Goal: Navigation & Orientation: Find specific page/section

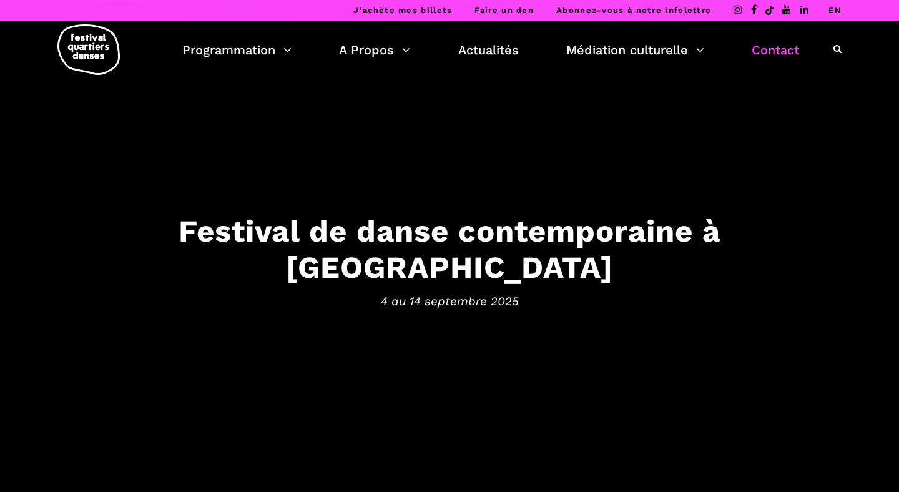
click at [776, 49] on link "Contact" at bounding box center [775, 49] width 47 height 21
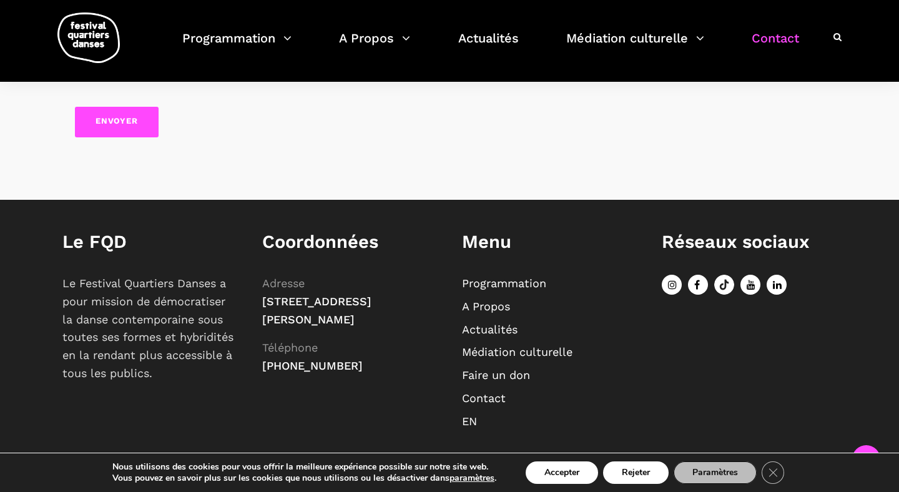
scroll to position [689, 0]
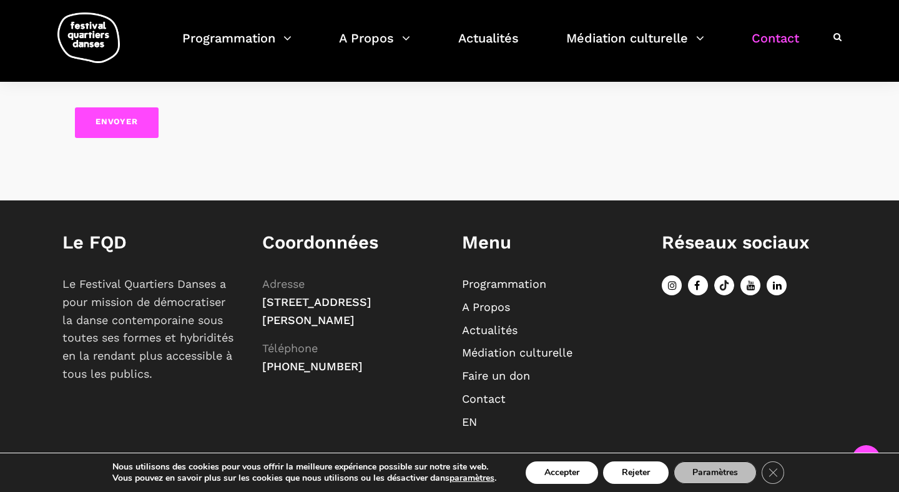
click at [494, 308] on link "A Propos" at bounding box center [486, 306] width 48 height 13
click at [471, 307] on link "A Propos" at bounding box center [486, 306] width 48 height 13
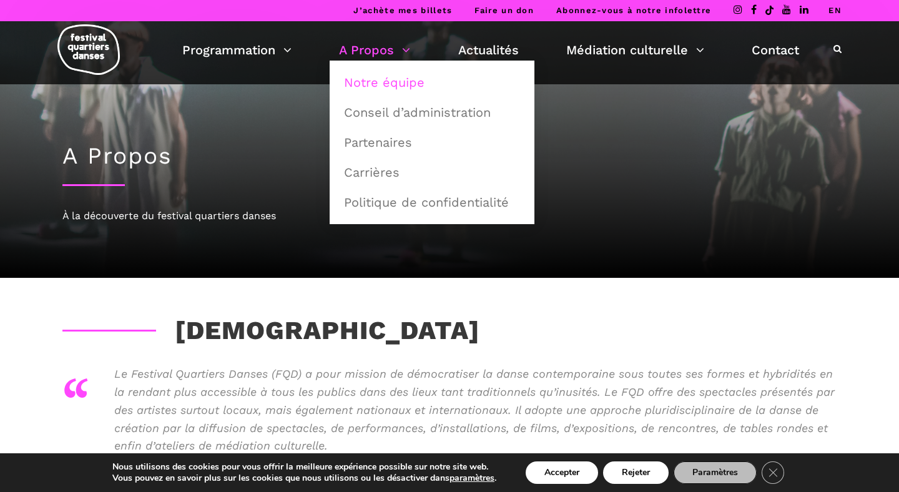
click at [403, 82] on link "Notre équipe" at bounding box center [432, 82] width 191 height 29
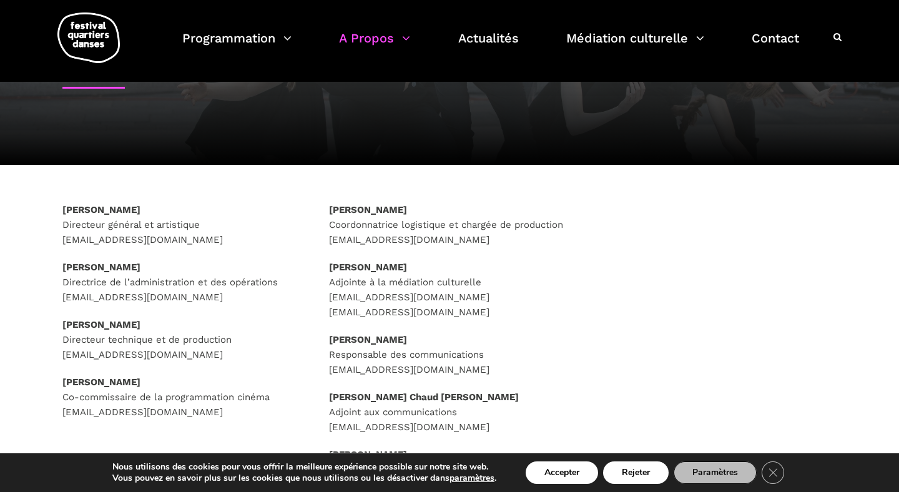
scroll to position [98, 0]
